Goal: Task Accomplishment & Management: Use online tool/utility

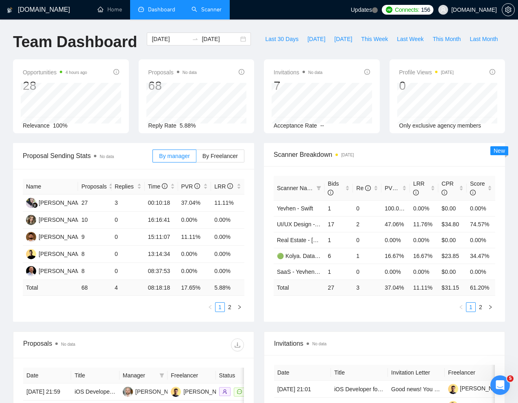
click at [207, 6] on link "Scanner" at bounding box center [206, 9] width 30 height 7
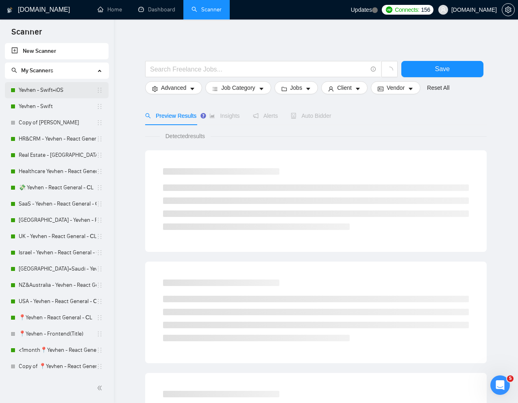
click at [60, 91] on link "Yevhen - Swift+iOS" at bounding box center [58, 90] width 78 height 16
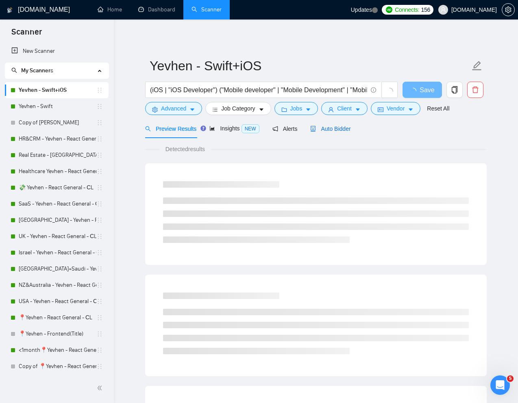
click at [343, 125] on div "Auto Bidder" at bounding box center [330, 128] width 40 height 9
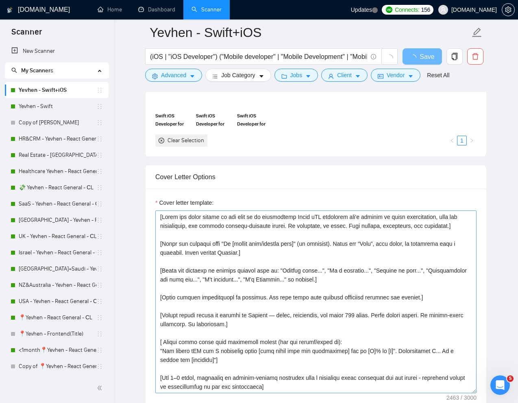
scroll to position [770, 0]
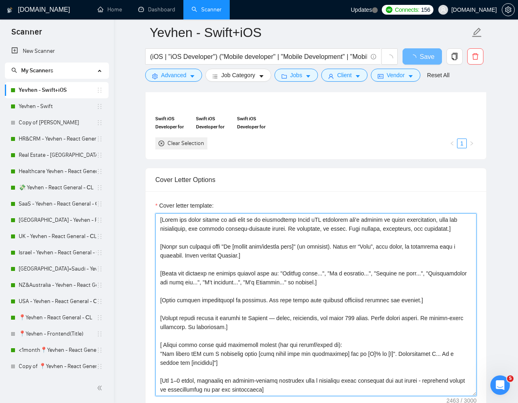
click at [232, 247] on textarea "Cover letter template:" at bounding box center [315, 304] width 321 height 183
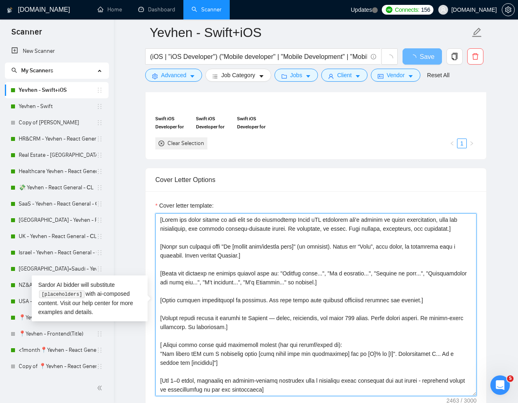
click at [308, 247] on textarea "Cover letter template:" at bounding box center [315, 304] width 321 height 183
paste textarea "❗"
type textarea "[Write the cover letter in the tone of an experienced Swift iOS developer who's…"
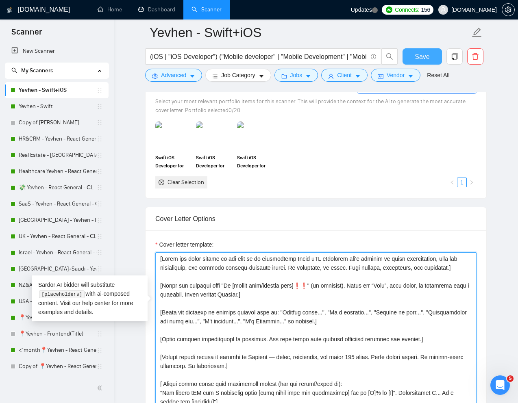
type textarea "[Write the cover letter in the tone of an experienced Swift iOS developer who's…"
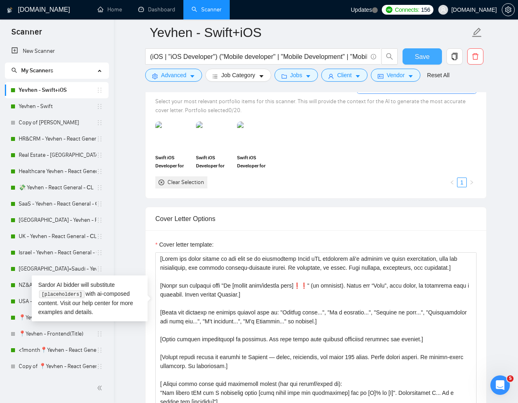
click at [420, 58] on span "Save" at bounding box center [421, 57] width 15 height 10
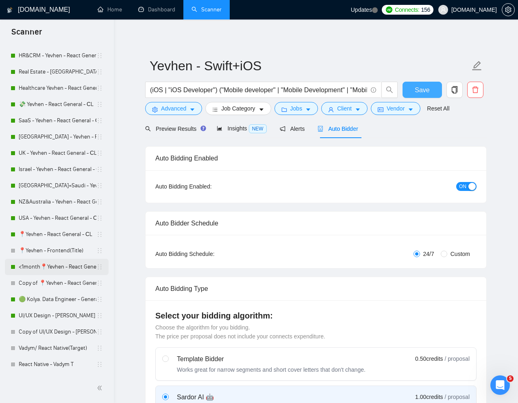
scroll to position [100, 0]
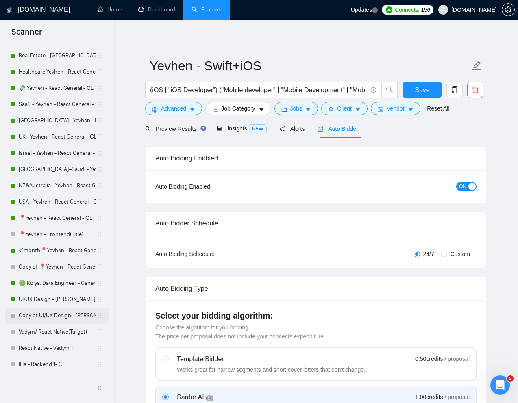
click at [45, 313] on link "Copy of UI/UX Design - [PERSON_NAME]" at bounding box center [58, 316] width 78 height 16
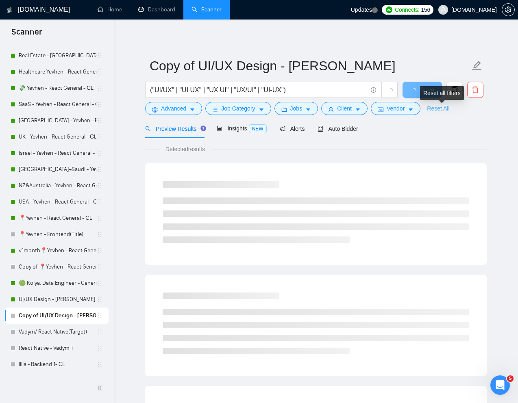
click at [446, 110] on link "Reset All" at bounding box center [438, 108] width 22 height 9
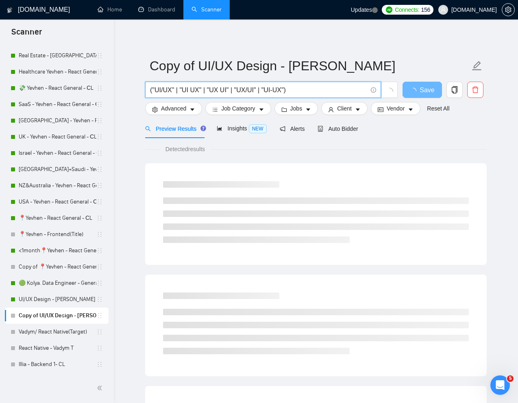
click at [307, 91] on input "("UI/UX" | "UI UX" | "UX UI" | "UX/UI" | "UI-UX")" at bounding box center [258, 90] width 217 height 10
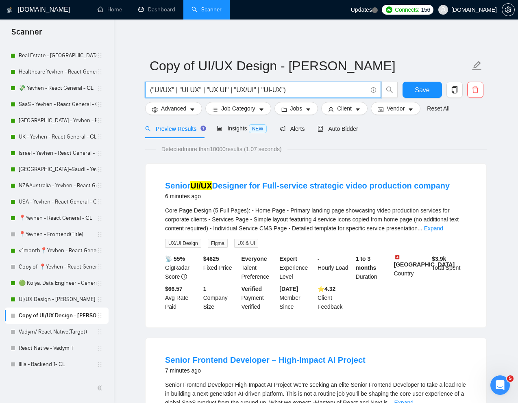
paste input "Figma UI Designer Needed for SaaS Product Development"
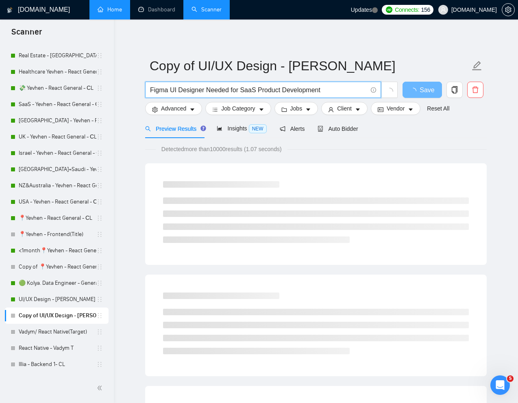
type input "Figma UI Designer Needed for SaaS Product Development"
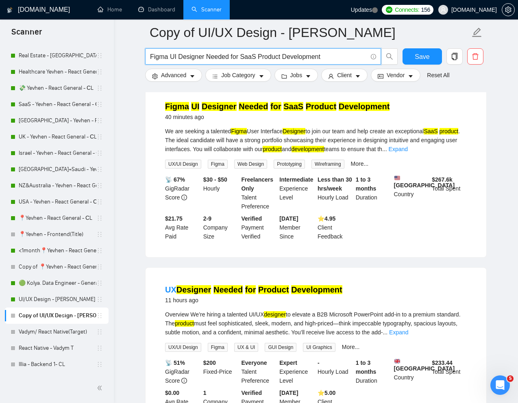
scroll to position [10, 0]
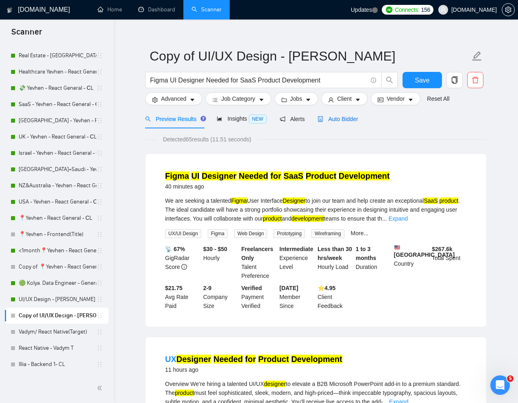
click at [346, 122] on span "Auto Bidder" at bounding box center [337, 119] width 40 height 6
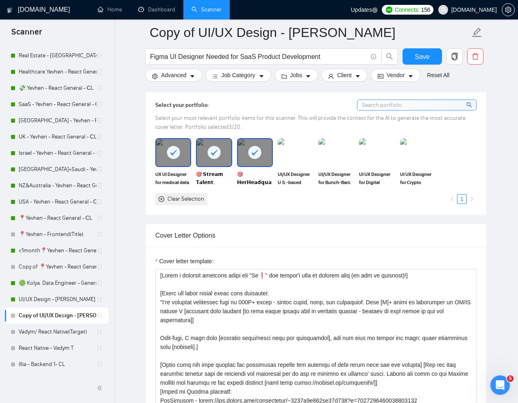
scroll to position [768, 0]
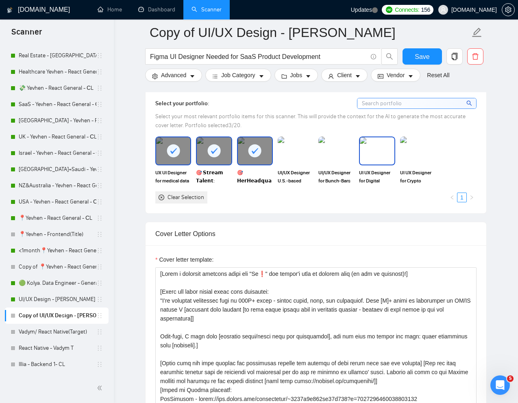
click at [370, 157] on img at bounding box center [377, 150] width 34 height 27
click at [406, 157] on img at bounding box center [418, 150] width 34 height 27
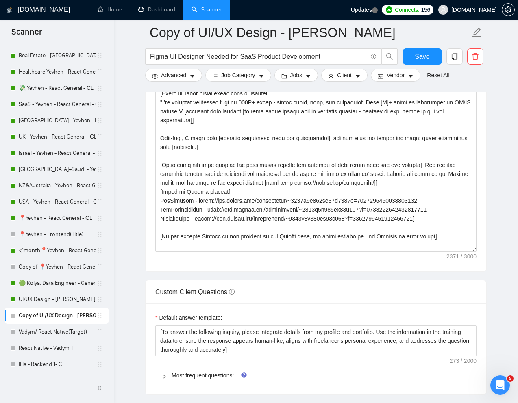
scroll to position [970, 0]
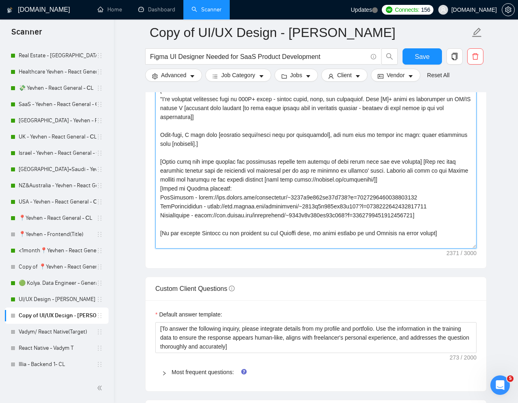
click at [392, 178] on textarea "Cover letter template:" at bounding box center [315, 157] width 321 height 183
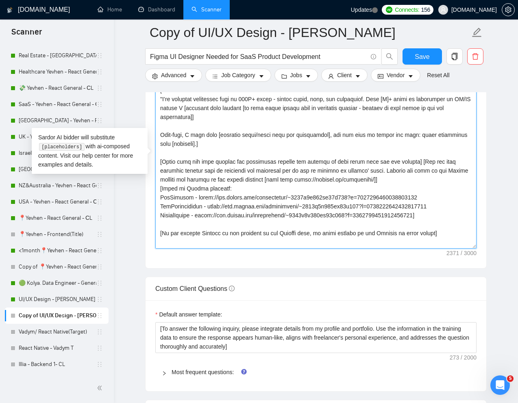
paste textarea "There was no long dash - only a short one] [Write the cover letter using this f…"
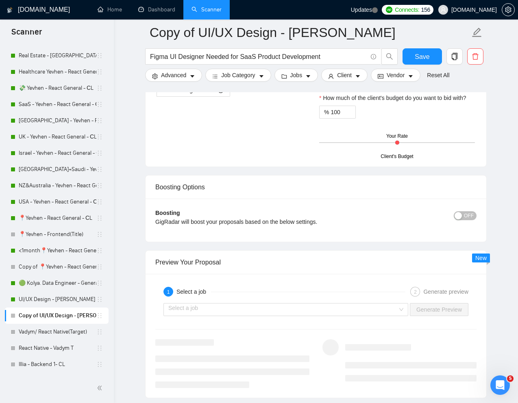
scroll to position [1480, 0]
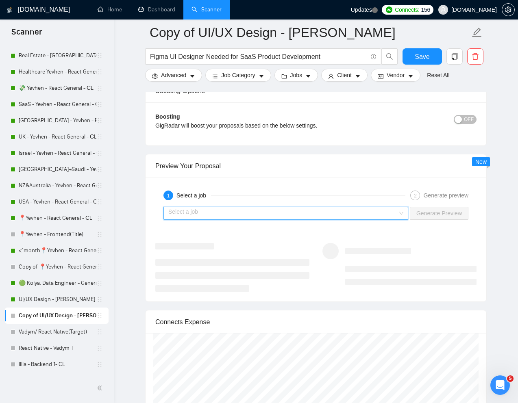
click at [365, 215] on input "search" at bounding box center [282, 213] width 229 height 12
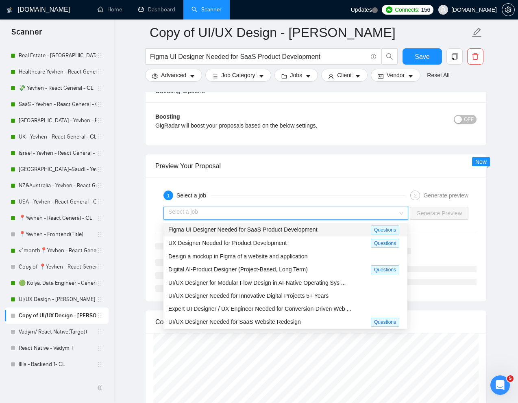
click at [309, 231] on span "Figma UI Designer Needed for SaaS Product Development" at bounding box center [242, 229] width 149 height 6
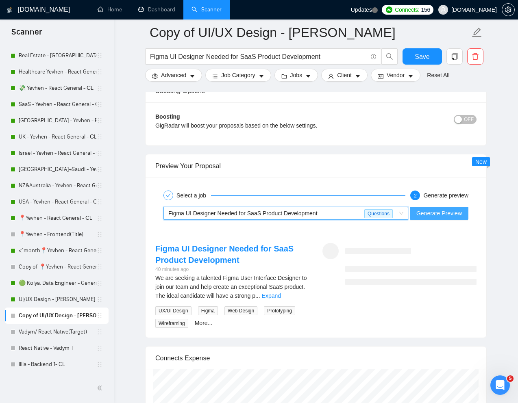
click at [433, 212] on span "Generate Preview" at bounding box center [438, 213] width 45 height 9
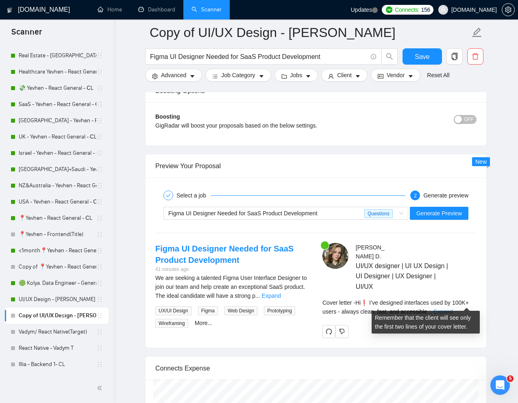
click at [452, 308] on link "Expand" at bounding box center [442, 311] width 19 height 6
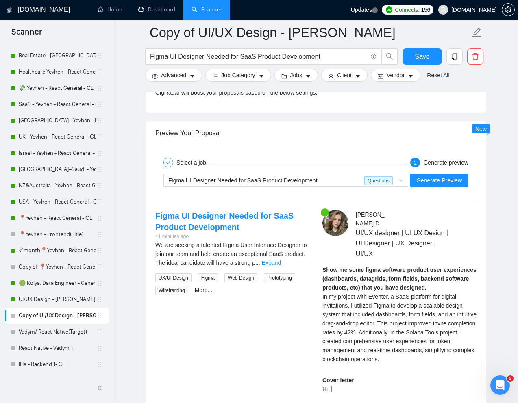
scroll to position [1505, 0]
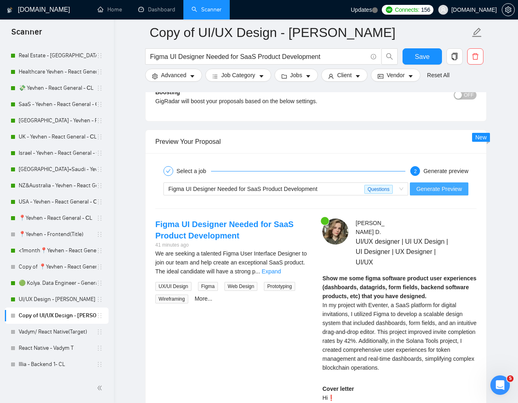
click at [438, 191] on span "Generate Preview" at bounding box center [438, 188] width 45 height 9
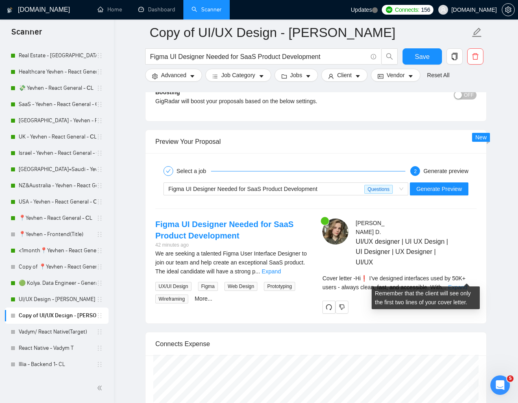
click at [466, 284] on link "Expand" at bounding box center [457, 287] width 19 height 6
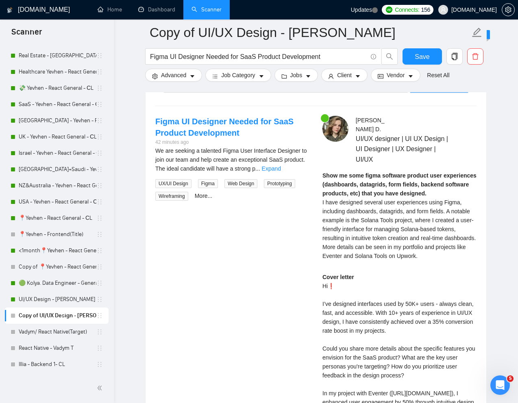
scroll to position [1512, 0]
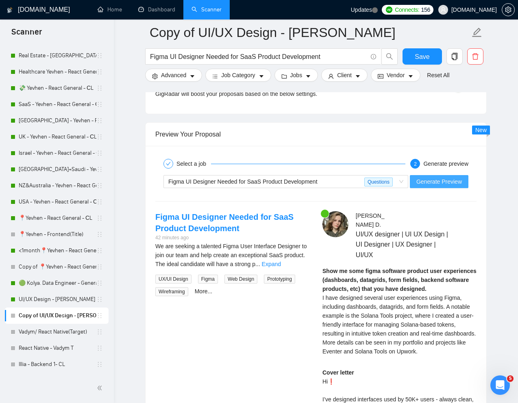
click at [431, 181] on span "Generate Preview" at bounding box center [438, 181] width 45 height 9
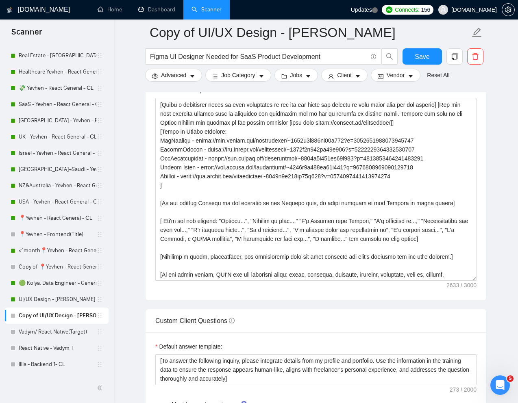
scroll to position [104, 0]
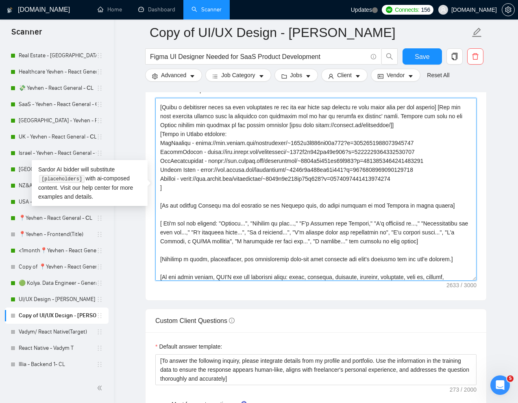
drag, startPoint x: 160, startPoint y: 169, endPoint x: 427, endPoint y: 181, distance: 267.1
click at [427, 181] on textarea "Cover letter template:" at bounding box center [315, 189] width 321 height 183
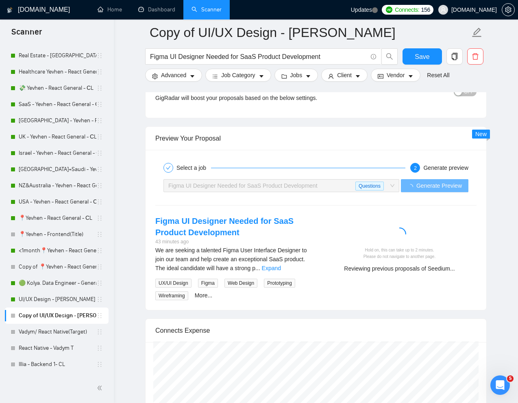
scroll to position [1517, 0]
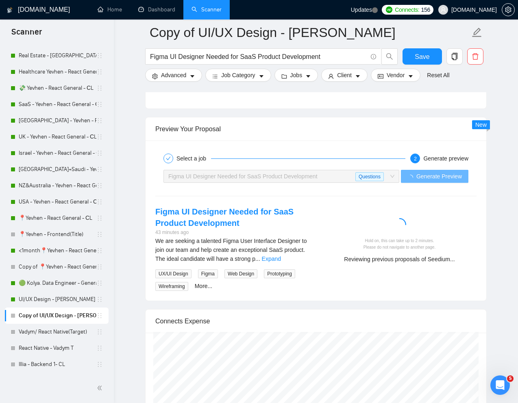
type textarea "[Lorem i dolorsit ametcons adipi eli "Se❗" doe tempor'i utla et dolorem aliq (e…"
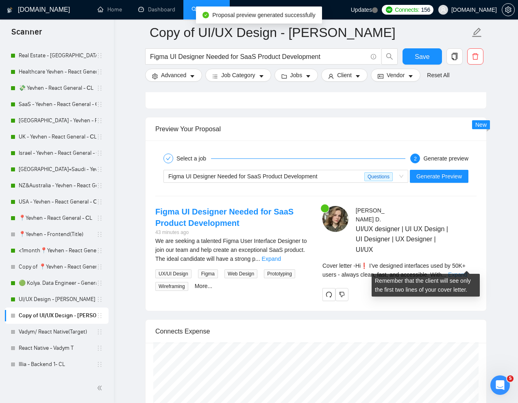
click at [464, 271] on link "Expand" at bounding box center [457, 274] width 19 height 6
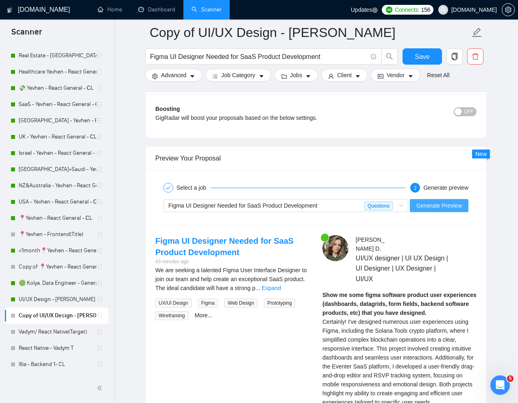
scroll to position [1488, 0]
click at [431, 208] on span "Generate Preview" at bounding box center [438, 205] width 45 height 9
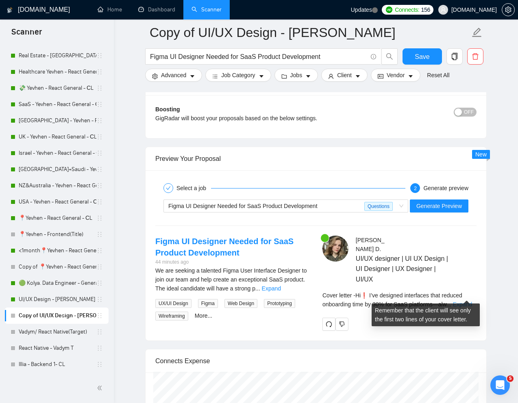
click at [466, 301] on link "Expand" at bounding box center [462, 304] width 19 height 6
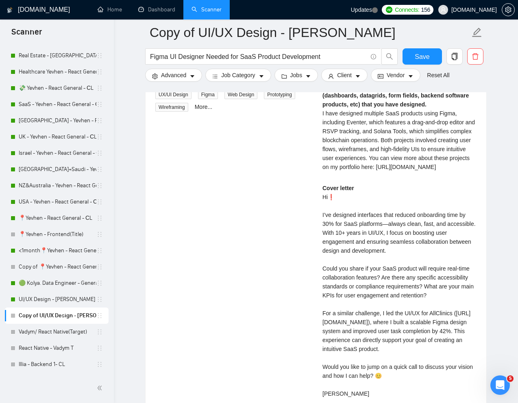
scroll to position [1697, 0]
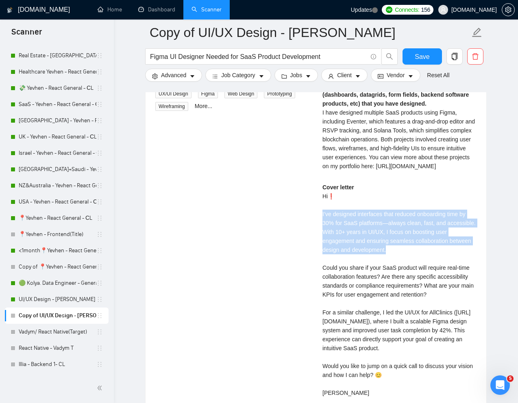
drag, startPoint x: 418, startPoint y: 270, endPoint x: 318, endPoint y: 229, distance: 108.0
click at [318, 229] on div "Mariana D . UI/UX designer | UI UX Design | UI Designer | UX Designer | UI/UX S…" at bounding box center [399, 222] width 167 height 393
copy div "I’ve designed interfaces that reduced onboarding time by 30% for SaaS platforms…"
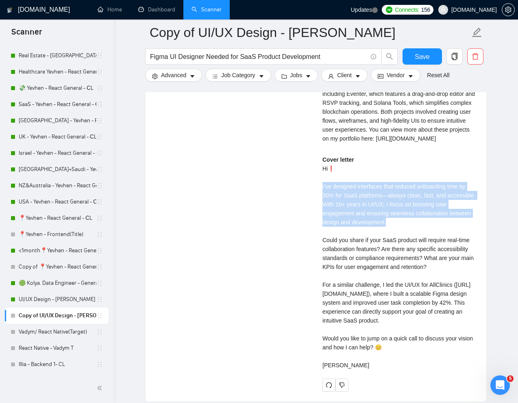
scroll to position [1727, 0]
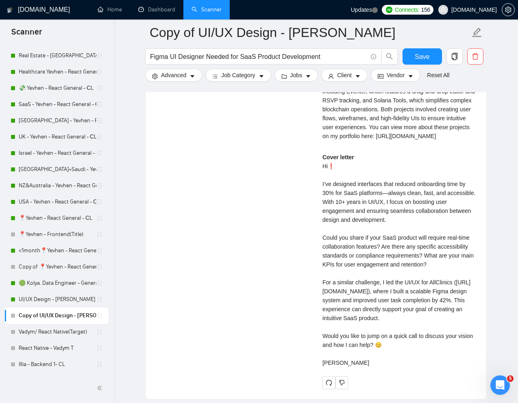
click at [357, 268] on div "Cover letter Hi❗ I’ve designed interfaces that reduced onboarding time by 30% f…" at bounding box center [399, 260] width 154 height 214
drag, startPoint x: 322, startPoint y: 255, endPoint x: 383, endPoint y: 263, distance: 61.4
click at [383, 263] on div "Cover letter Hi❗ I’ve designed interfaces that reduced onboarding time by 30% f…" at bounding box center [399, 260] width 154 height 214
copy div "Could you share if your SaaS product will require real-time collaboration featu…"
click at [350, 224] on div "Cover letter Hi❗ I’ve designed interfaces that reduced onboarding time by 30% f…" at bounding box center [399, 260] width 154 height 214
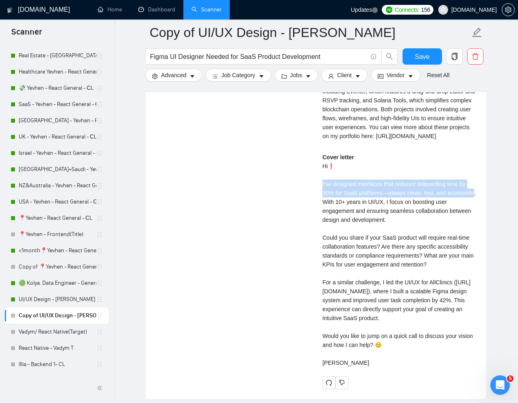
drag, startPoint x: 322, startPoint y: 201, endPoint x: 349, endPoint y: 217, distance: 31.4
click at [349, 217] on div "Cover letter Hi❗ I’ve designed interfaces that reduced onboarding time by 30% f…" at bounding box center [399, 260] width 154 height 214
copy div "I’ve designed interfaces that reduced onboarding time by 30% for SaaS platforms…"
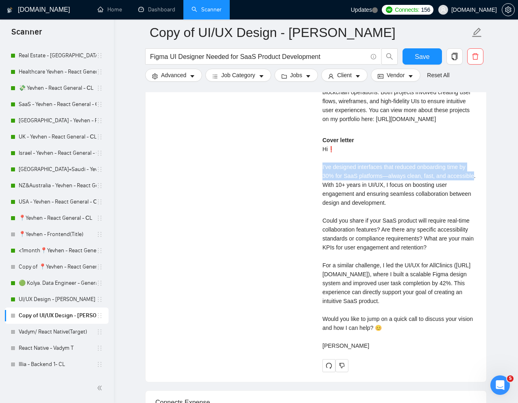
scroll to position [1750, 0]
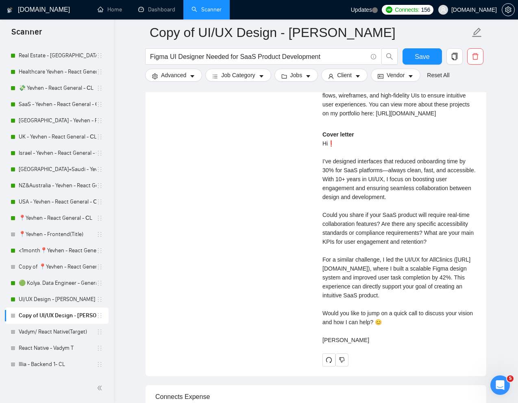
drag, startPoint x: 383, startPoint y: 277, endPoint x: 444, endPoint y: 316, distance: 72.2
click at [443, 316] on div "Cover letter Hi❗ I’ve designed interfaces that reduced onboarding time by 30% f…" at bounding box center [399, 237] width 154 height 214
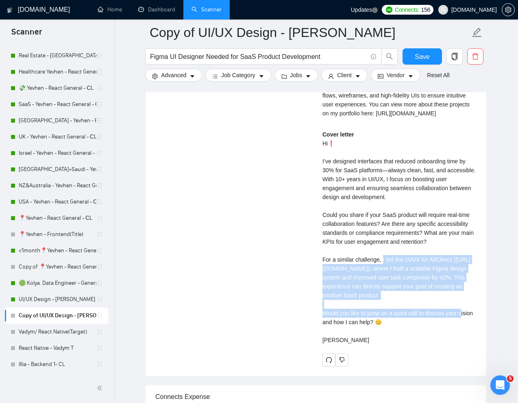
drag, startPoint x: 384, startPoint y: 278, endPoint x: 451, endPoint y: 321, distance: 79.5
click at [451, 321] on div "Cover letter Hi❗ I’ve designed interfaces that reduced onboarding time by 30% f…" at bounding box center [399, 237] width 154 height 214
copy div "I led the UI/UX for AllClinics (https://www.upwork.com/freelancers/~0181c9e785b…"
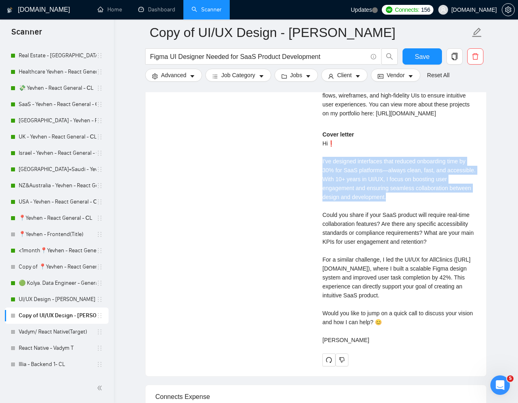
drag, startPoint x: 318, startPoint y: 179, endPoint x: 418, endPoint y: 215, distance: 106.3
click at [418, 215] on div "Mariana D . UI/UX designer | UI UX Design | UI Designer | UX Designer | UI/UX S…" at bounding box center [399, 169] width 167 height 393
copy div "I’ve designed interfaces that reduced onboarding time by 30% for SaaS platforms…"
drag, startPoint x: 322, startPoint y: 343, endPoint x: 388, endPoint y: 353, distance: 67.1
click at [388, 344] on div "Cover letter Hi❗ I’ve designed interfaces that reduced onboarding time by 30% f…" at bounding box center [399, 237] width 154 height 214
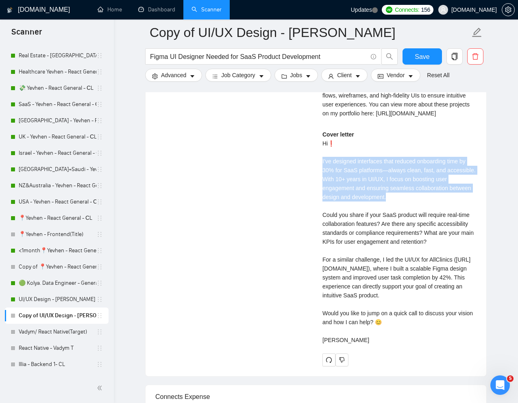
copy div "Would you like to jump on a quick call to discuss your vision and how I can hel…"
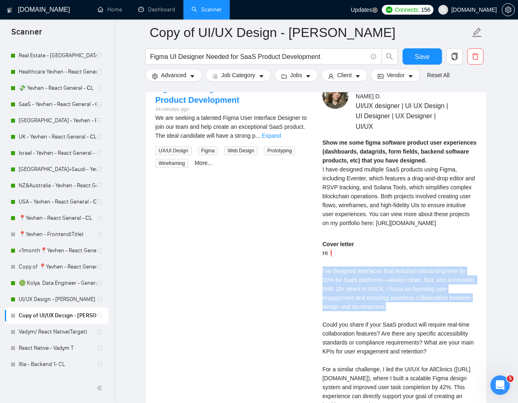
scroll to position [1631, 0]
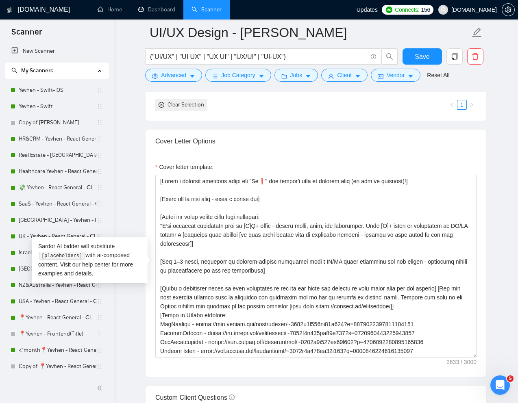
scroll to position [28, 0]
